Goal: Navigation & Orientation: Find specific page/section

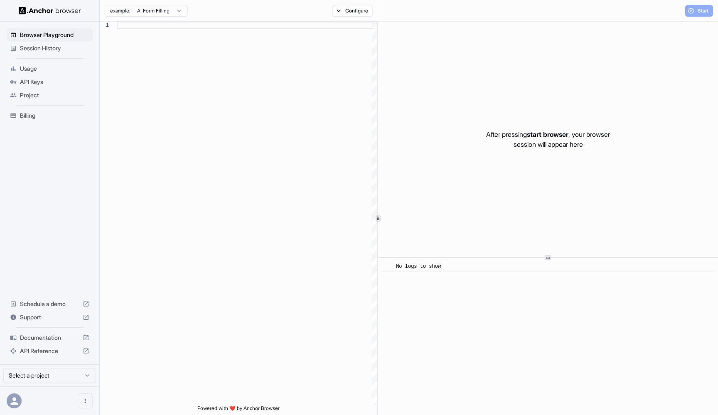
scroll to position [75, 0]
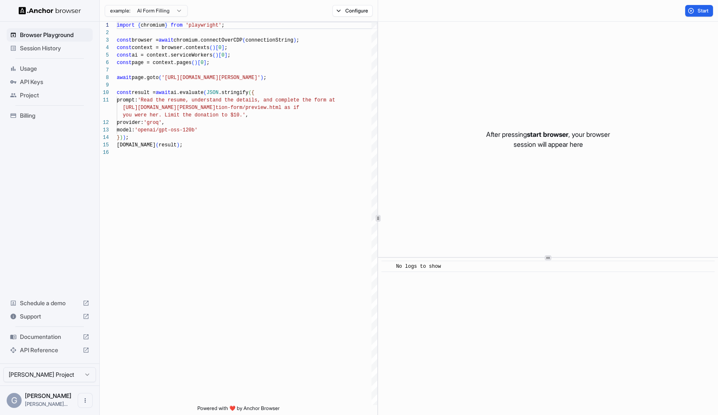
click at [41, 48] on span "Session History" at bounding box center [54, 48] width 69 height 8
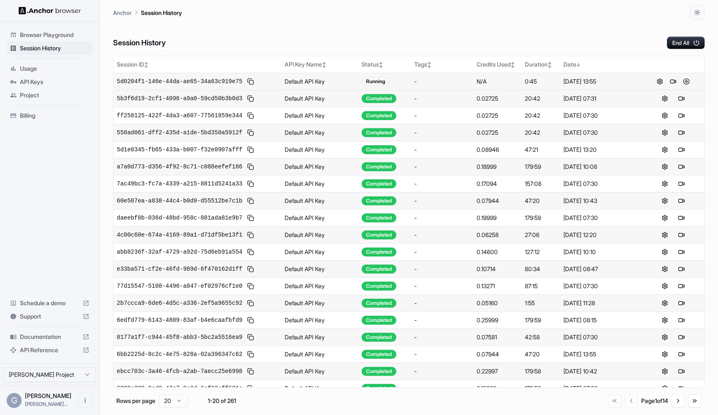
click at [461, 82] on div "-" at bounding box center [442, 81] width 56 height 8
click at [684, 44] on button "End All" at bounding box center [686, 43] width 38 height 12
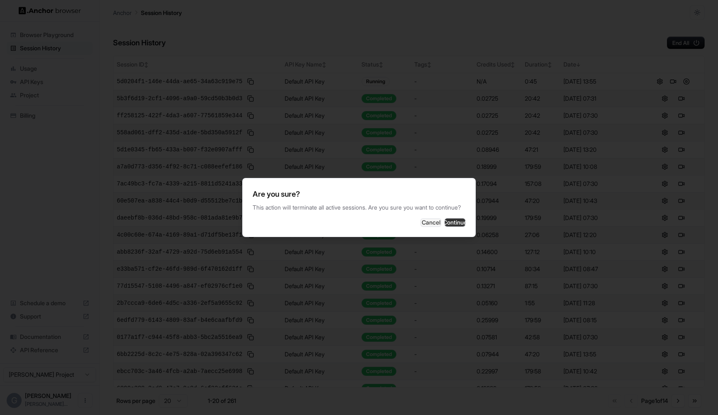
click at [448, 226] on button "Continue" at bounding box center [455, 222] width 21 height 8
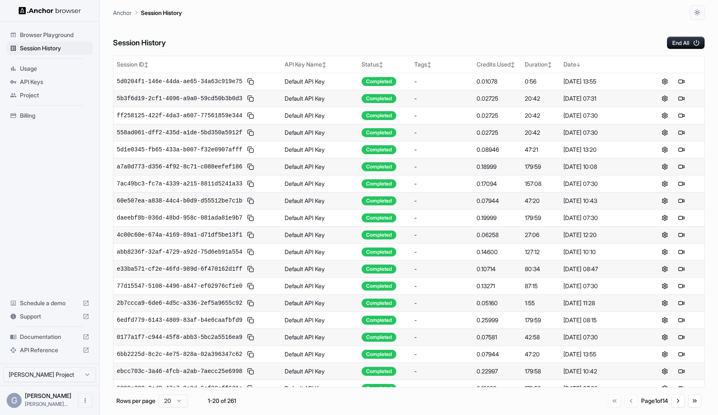
click at [24, 72] on span "Usage" at bounding box center [54, 68] width 69 height 8
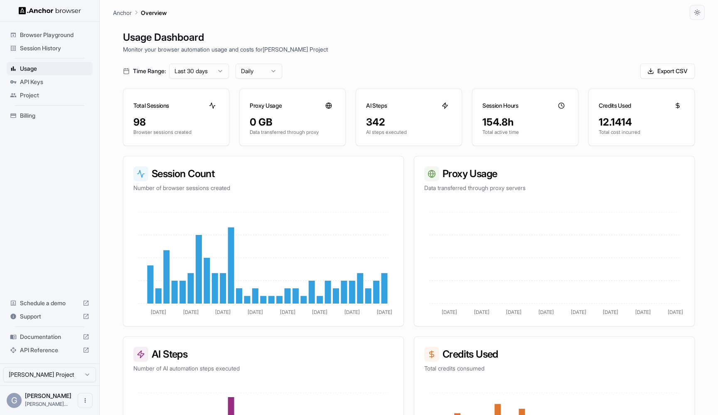
click at [34, 120] on div "Billing" at bounding box center [50, 115] width 86 height 13
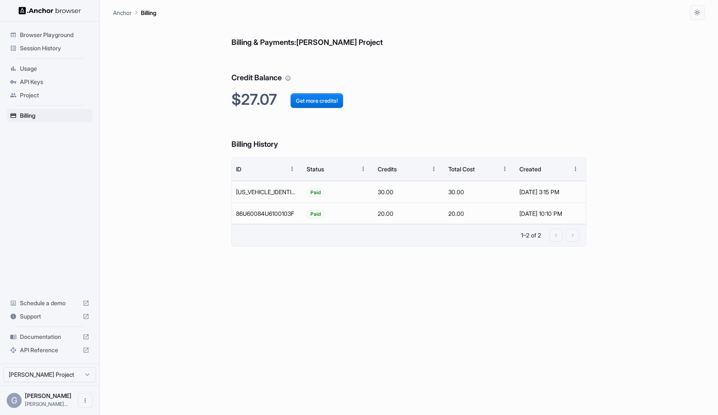
click at [33, 63] on div "Usage" at bounding box center [50, 68] width 86 height 13
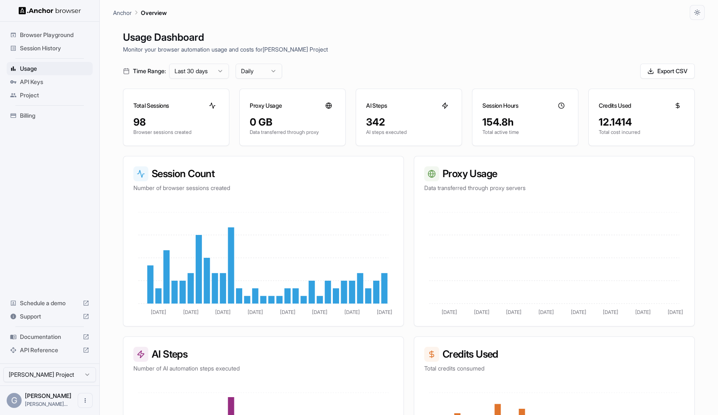
click at [47, 339] on span "Documentation" at bounding box center [49, 336] width 59 height 8
